Goal: Task Accomplishment & Management: Use online tool/utility

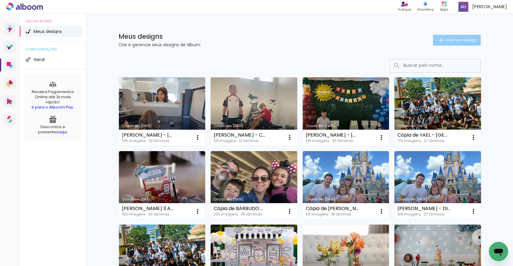
click at [456, 42] on span "Criar um design" at bounding box center [460, 40] width 31 height 4
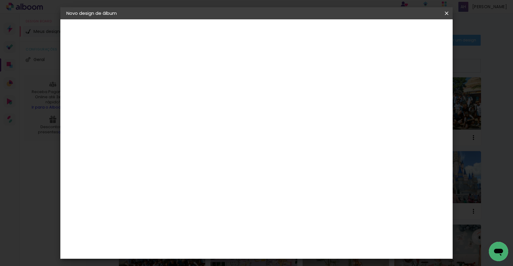
click at [165, 79] on input at bounding box center [165, 80] width 0 height 9
type input "[PERSON_NAME] 4 anos"
type paper-input "[PERSON_NAME] 4 anos"
drag, startPoint x: 419, startPoint y: 32, endPoint x: 415, endPoint y: 33, distance: 4.8
click at [227, 32] on paper-button "Avançar" at bounding box center [212, 32] width 30 height 10
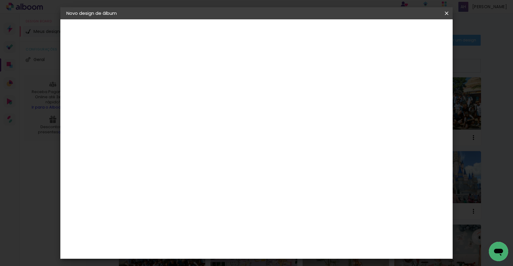
scroll to position [612, 0]
click at [176, 160] on div "Go image" at bounding box center [168, 165] width 15 height 10
click at [0, 0] on slot "Avançar" at bounding box center [0, 0] width 0 height 0
drag, startPoint x: 261, startPoint y: 101, endPoint x: 260, endPoint y: 112, distance: 10.9
click at [189, 101] on input "text" at bounding box center [177, 105] width 24 height 9
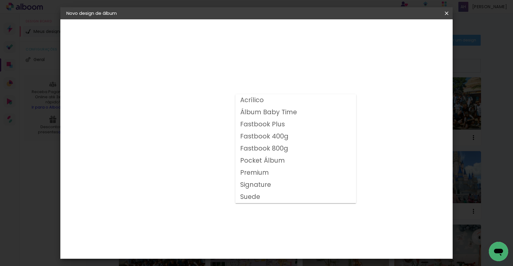
click at [0, 0] on slot "Fastbook 400g" at bounding box center [0, 0] width 0 height 0
type input "Fastbook 400g"
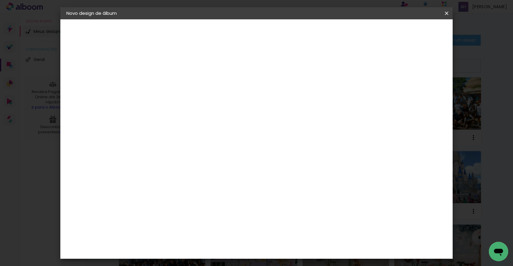
scroll to position [120, 0]
click at [206, 178] on span "25 × 25" at bounding box center [192, 186] width 28 height 16
click at [0, 0] on slot "Avançar" at bounding box center [0, 0] width 0 height 0
type input "3"
type paper-input "3"
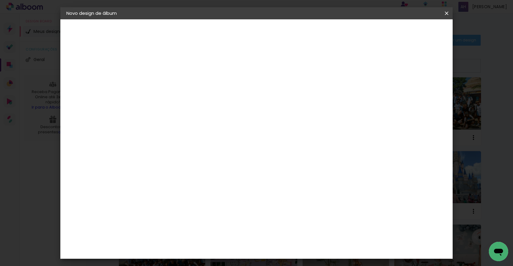
click at [168, 62] on input "3" at bounding box center [160, 65] width 21 height 8
click at [411, 33] on span "Iniciar design" at bounding box center [399, 32] width 27 height 4
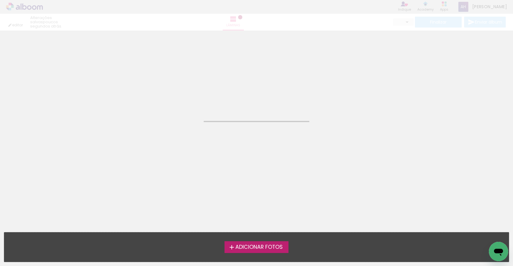
click at [257, 247] on span "Adicionar Fotos" at bounding box center [258, 246] width 47 height 5
click at [0, 0] on input "file" at bounding box center [0, 0] width 0 height 0
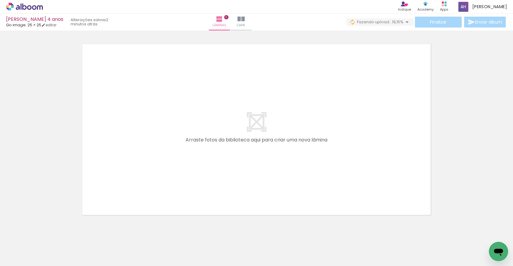
click at [32, 248] on iron-icon at bounding box center [30, 247] width 5 height 5
drag, startPoint x: 31, startPoint y: 246, endPoint x: 55, endPoint y: 209, distance: 44.4
click at [31, 246] on paper-item "Não utilizadas" at bounding box center [19, 245] width 31 height 5
type input "Não utilizadas"
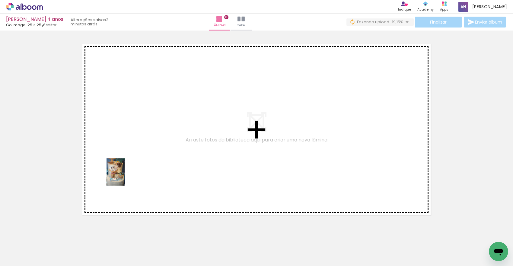
drag, startPoint x: 64, startPoint y: 243, endPoint x: 125, endPoint y: 176, distance: 90.4
click at [125, 176] on quentale-workspace at bounding box center [256, 133] width 513 height 266
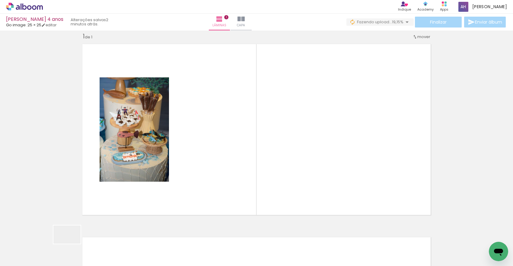
scroll to position [8, 0]
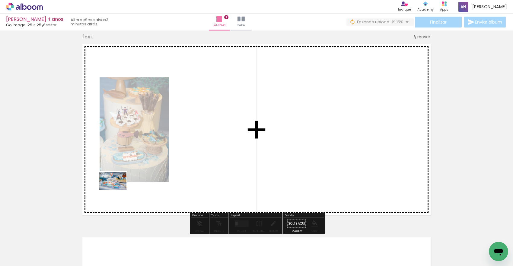
drag, startPoint x: 72, startPoint y: 243, endPoint x: 104, endPoint y: 207, distance: 48.1
click at [128, 183] on quentale-workspace at bounding box center [256, 133] width 513 height 266
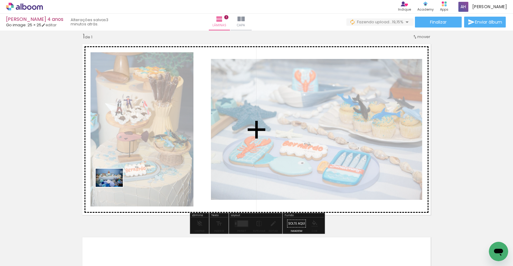
drag, startPoint x: 66, startPoint y: 248, endPoint x: 98, endPoint y: 211, distance: 48.8
click at [114, 187] on quentale-workspace at bounding box center [256, 133] width 513 height 266
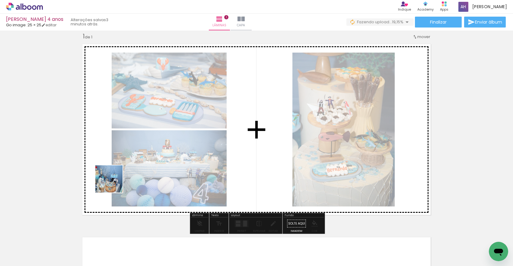
drag, startPoint x: 103, startPoint y: 195, endPoint x: 93, endPoint y: 228, distance: 34.4
click at [114, 183] on quentale-workspace at bounding box center [256, 133] width 513 height 266
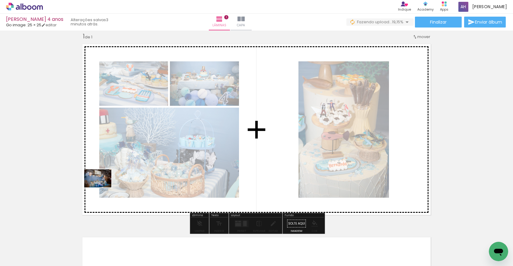
drag, startPoint x: 76, startPoint y: 230, endPoint x: 103, endPoint y: 187, distance: 51.1
click at [103, 187] on quentale-workspace at bounding box center [256, 133] width 513 height 266
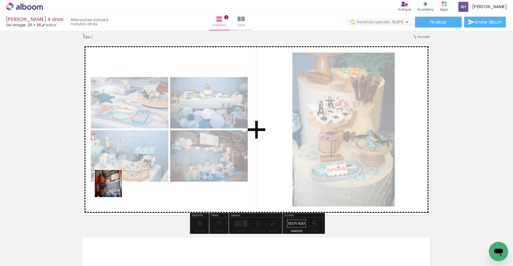
drag, startPoint x: 82, startPoint y: 223, endPoint x: 130, endPoint y: 172, distance: 69.8
click at [129, 172] on quentale-workspace at bounding box center [256, 133] width 513 height 266
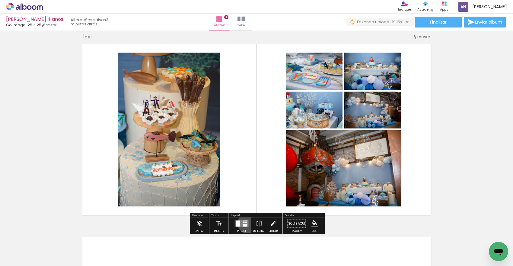
click at [246, 223] on quentale-layouter at bounding box center [242, 223] width 14 height 7
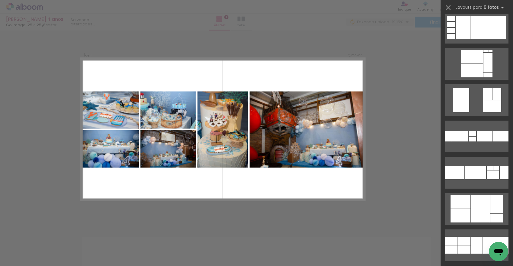
scroll to position [791, 0]
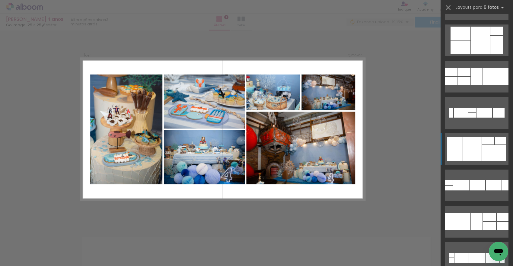
click at [475, 142] on div at bounding box center [472, 143] width 18 height 12
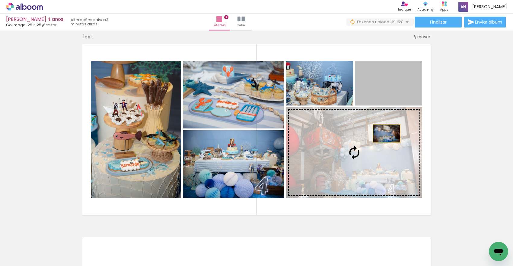
drag, startPoint x: 395, startPoint y: 92, endPoint x: 384, endPoint y: 146, distance: 54.8
click at [0, 0] on slot at bounding box center [0, 0] width 0 height 0
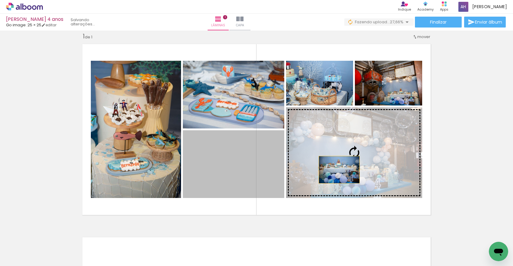
drag, startPoint x: 254, startPoint y: 171, endPoint x: 339, endPoint y: 169, distance: 85.7
click at [0, 0] on slot at bounding box center [0, 0] width 0 height 0
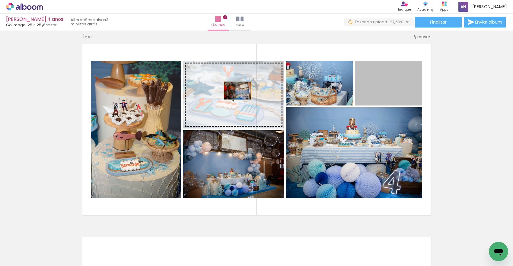
drag, startPoint x: 370, startPoint y: 88, endPoint x: 239, endPoint y: 91, distance: 130.4
click at [0, 0] on slot at bounding box center [0, 0] width 0 height 0
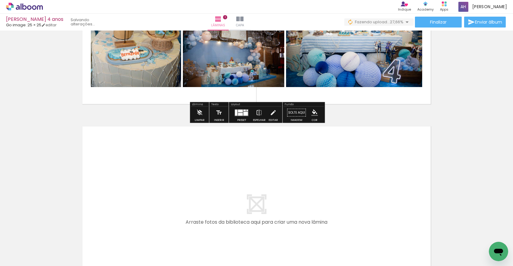
scroll to position [120, 0]
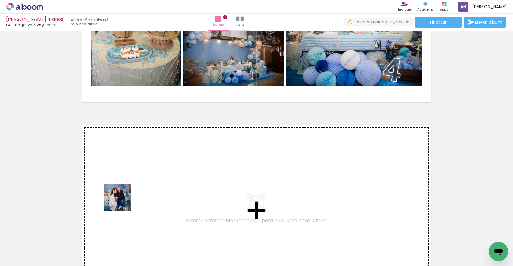
drag, startPoint x: 124, startPoint y: 220, endPoint x: 122, endPoint y: 199, distance: 20.6
click at [122, 199] on quentale-workspace at bounding box center [256, 133] width 513 height 266
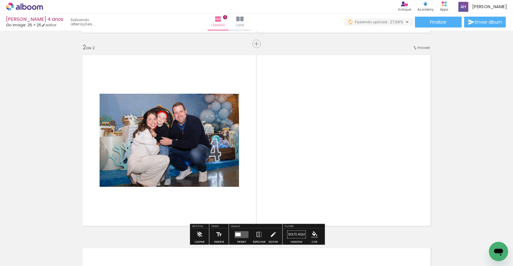
scroll to position [200, 0]
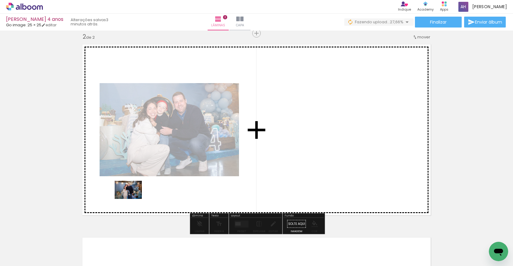
drag, startPoint x: 135, startPoint y: 246, endPoint x: 97, endPoint y: 231, distance: 40.9
click at [133, 192] on quentale-workspace at bounding box center [256, 133] width 513 height 266
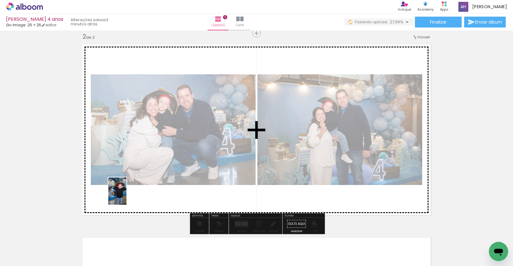
drag, startPoint x: 65, startPoint y: 251, endPoint x: 127, endPoint y: 195, distance: 83.2
click at [126, 195] on quentale-workspace at bounding box center [256, 133] width 513 height 266
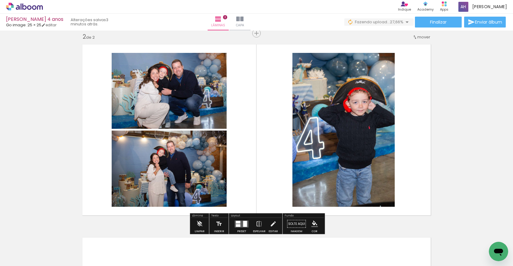
scroll to position [216, 0]
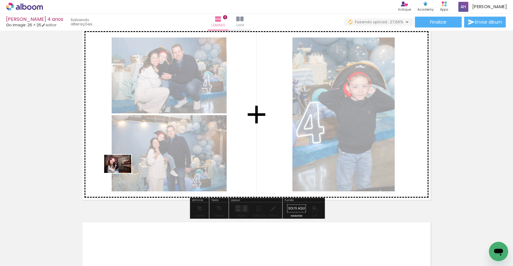
drag, startPoint x: 94, startPoint y: 244, endPoint x: 123, endPoint y: 173, distance: 76.3
click at [123, 172] on quentale-workspace at bounding box center [256, 133] width 513 height 266
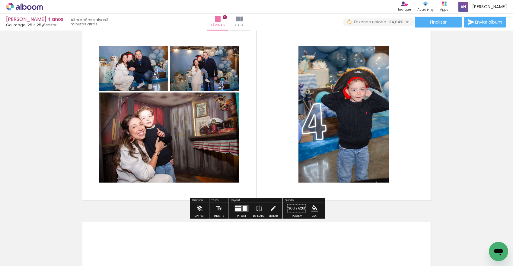
click at [239, 207] on quentale-layouter at bounding box center [242, 208] width 14 height 7
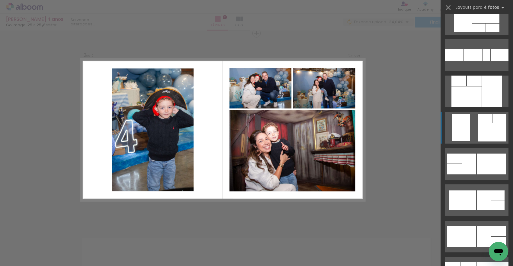
scroll to position [1367, 0]
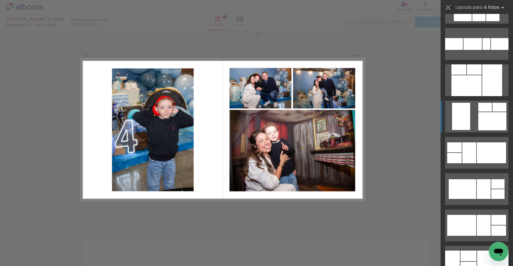
click at [470, 121] on quentale-layouter at bounding box center [476, 117] width 63 height 32
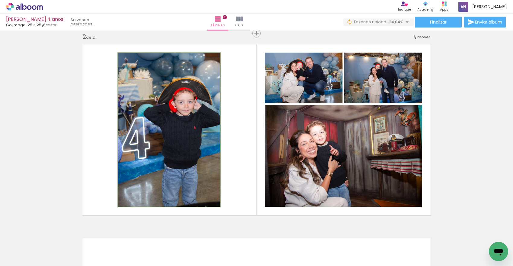
click at [155, 138] on quentale-photo at bounding box center [169, 130] width 102 height 154
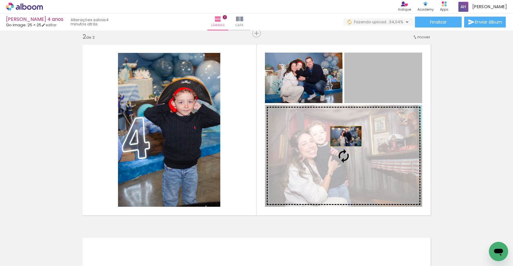
drag, startPoint x: 374, startPoint y: 92, endPoint x: 346, endPoint y: 136, distance: 51.8
click at [0, 0] on slot at bounding box center [0, 0] width 0 height 0
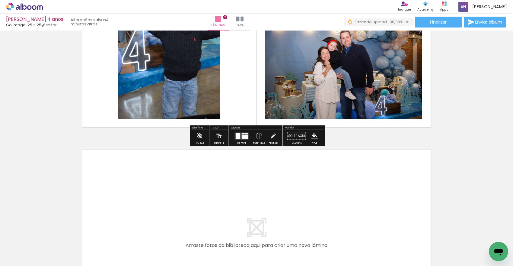
scroll to position [293, 0]
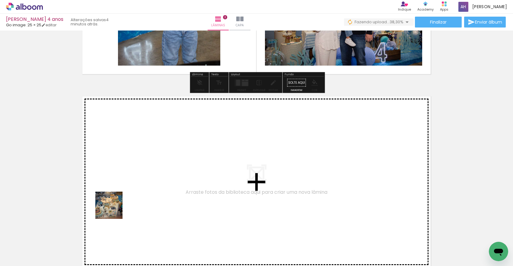
click at [119, 191] on quentale-workspace at bounding box center [256, 133] width 513 height 266
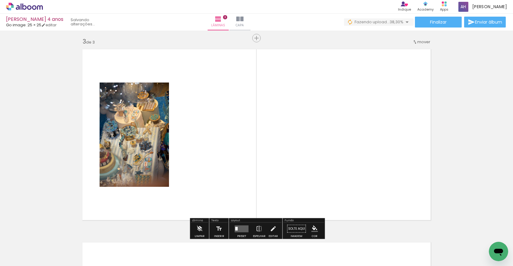
scroll to position [393, 0]
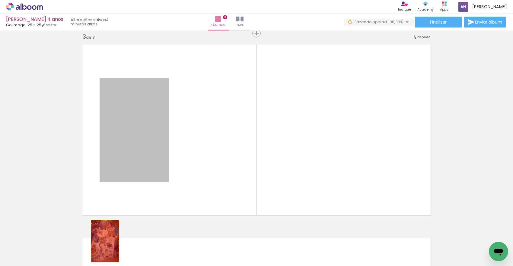
drag, startPoint x: 142, startPoint y: 166, endPoint x: 106, endPoint y: 235, distance: 78.6
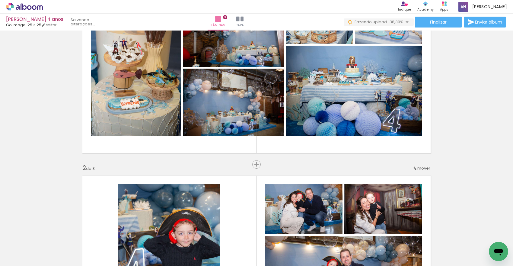
scroll to position [0, 0]
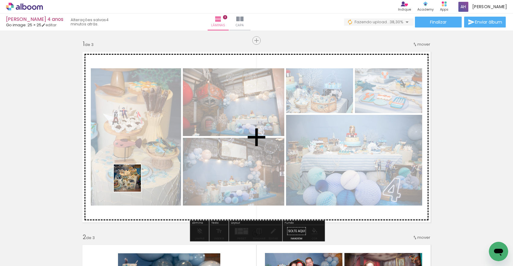
drag, startPoint x: 99, startPoint y: 241, endPoint x: 133, endPoint y: 180, distance: 69.3
click at [133, 181] on quentale-workspace at bounding box center [256, 133] width 513 height 266
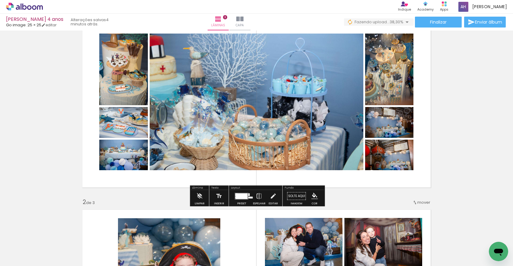
scroll to position [40, 0]
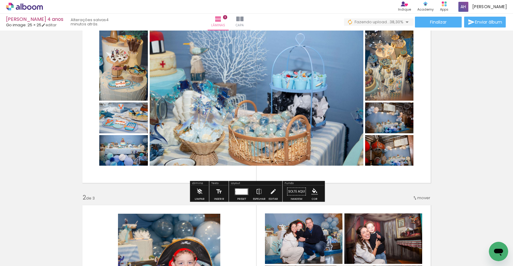
click at [242, 190] on div at bounding box center [242, 191] width 12 height 6
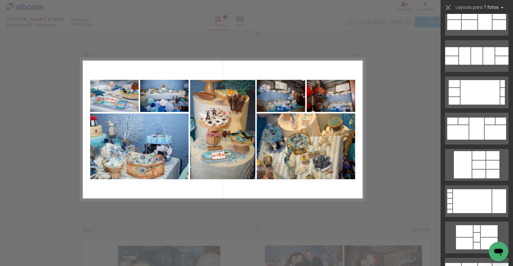
scroll to position [1501, 0]
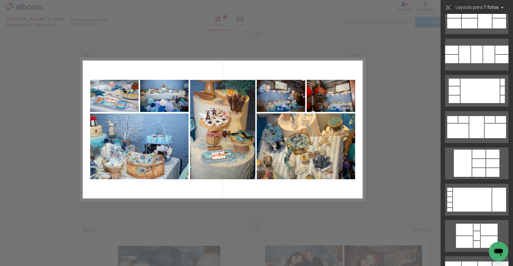
click at [471, 121] on div at bounding box center [476, 127] width 15 height 22
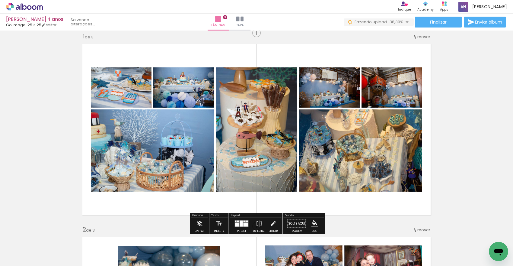
drag, startPoint x: 246, startPoint y: 222, endPoint x: 269, endPoint y: 208, distance: 26.4
click at [246, 222] on div at bounding box center [246, 224] width 5 height 4
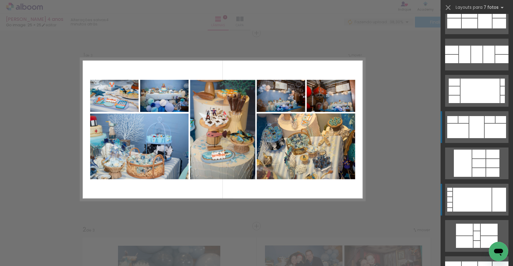
scroll to position [1594, 0]
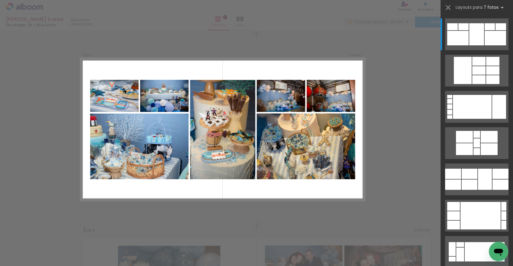
click at [473, 88] on div at bounding box center [477, 104] width 72 height 36
